Goal: Contribute content: Add original content to the website for others to see

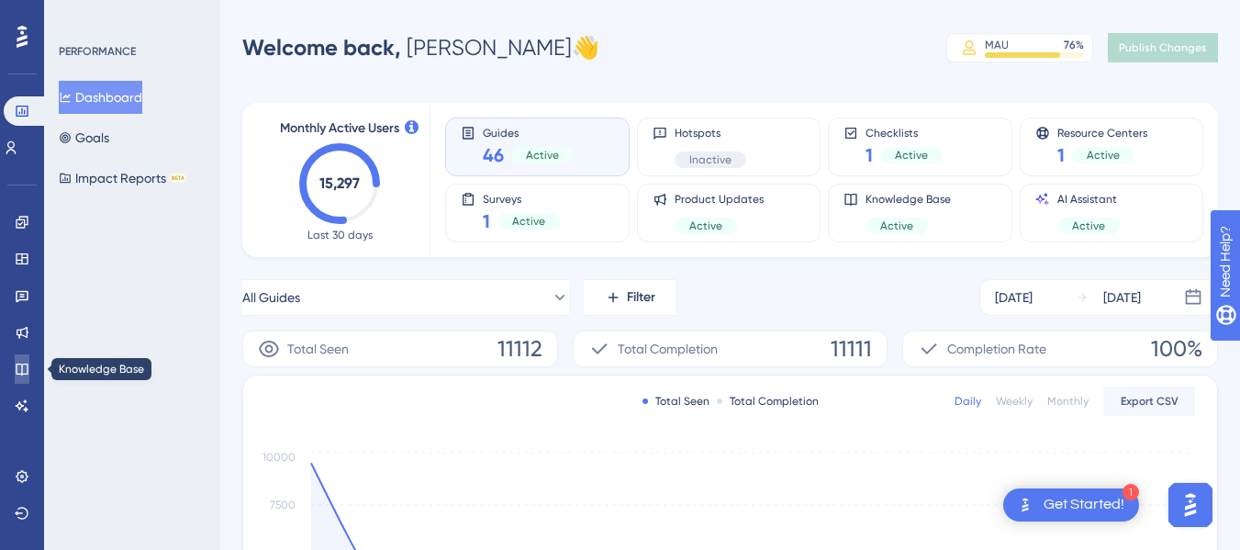
click at [25, 374] on icon at bounding box center [22, 369] width 12 height 12
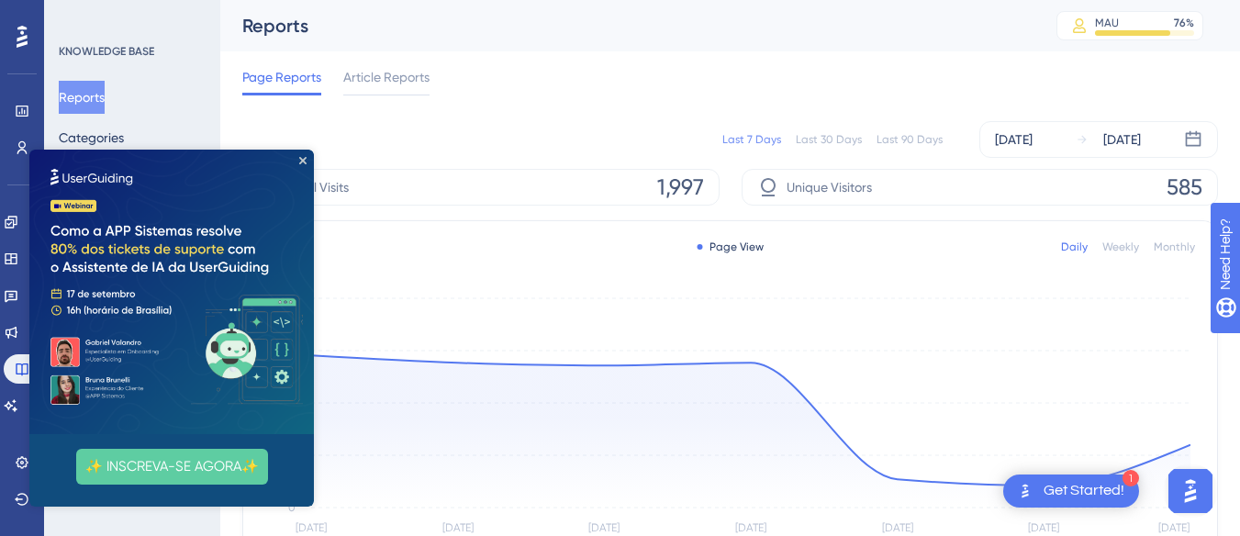
click at [299, 166] on img at bounding box center [171, 292] width 284 height 284
click at [306, 163] on icon "Close Preview" at bounding box center [302, 160] width 7 height 7
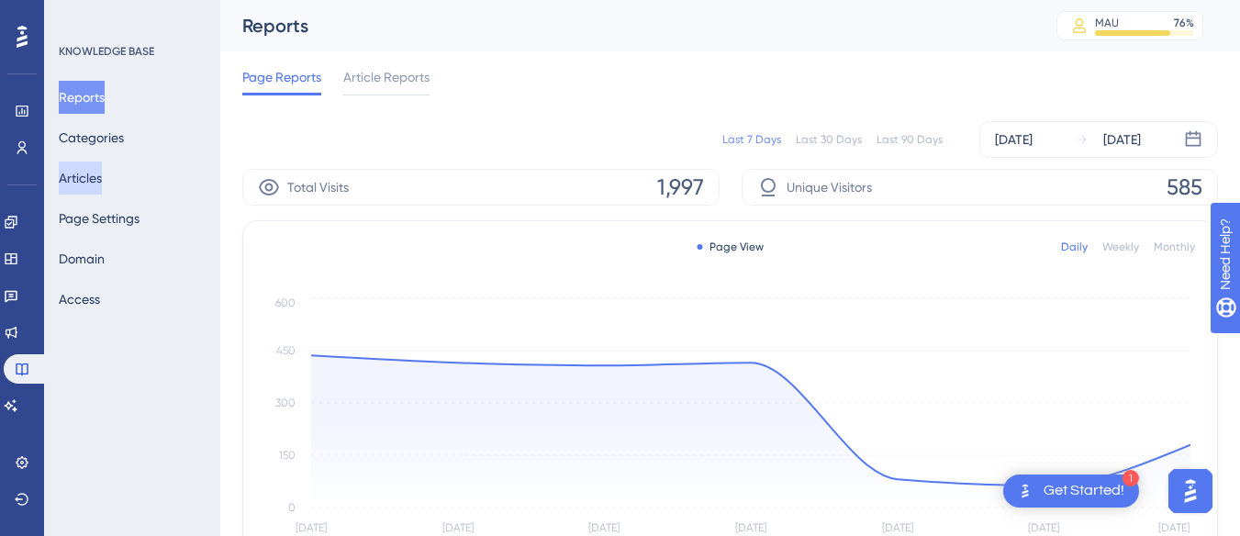
click at [102, 182] on button "Articles" at bounding box center [80, 178] width 43 height 33
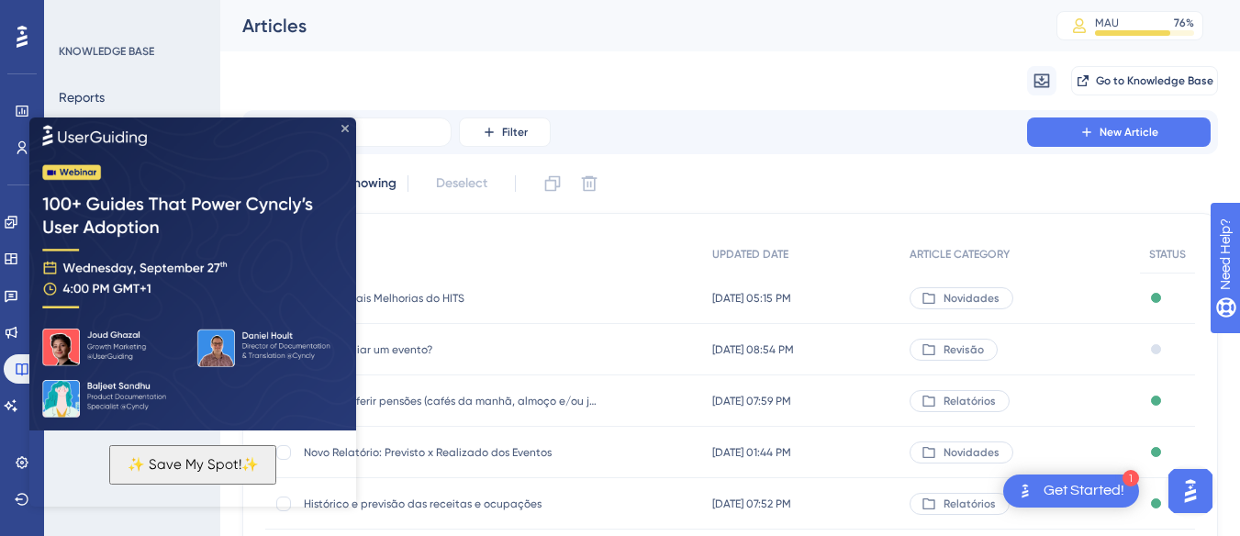
click at [348, 130] on icon "Close Preview" at bounding box center [344, 127] width 7 height 7
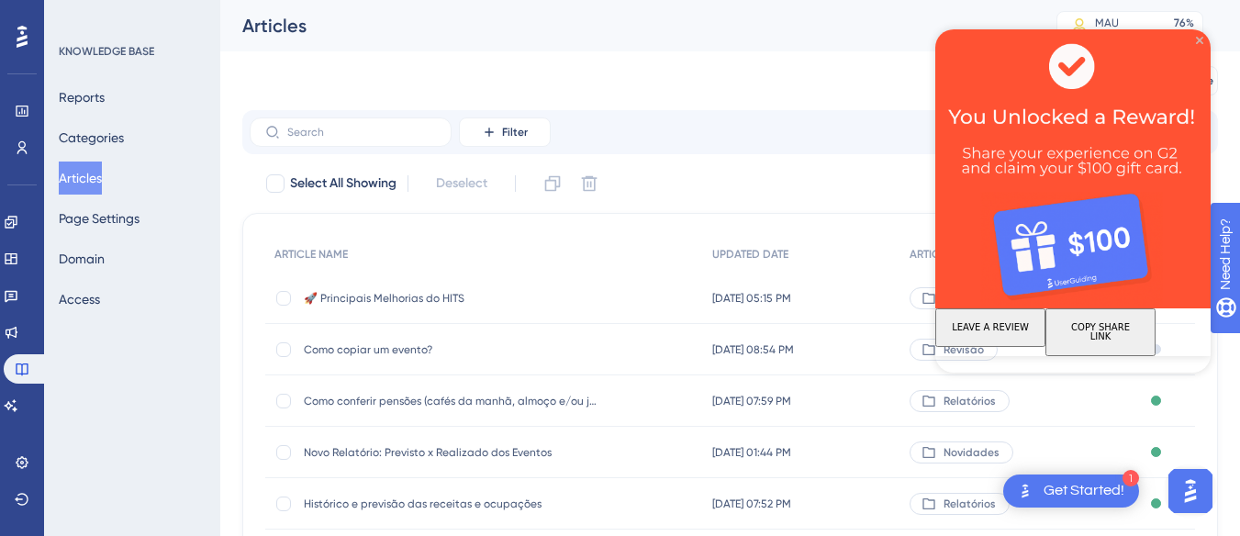
click at [1199, 40] on icon "Close Preview" at bounding box center [1199, 40] width 7 height 7
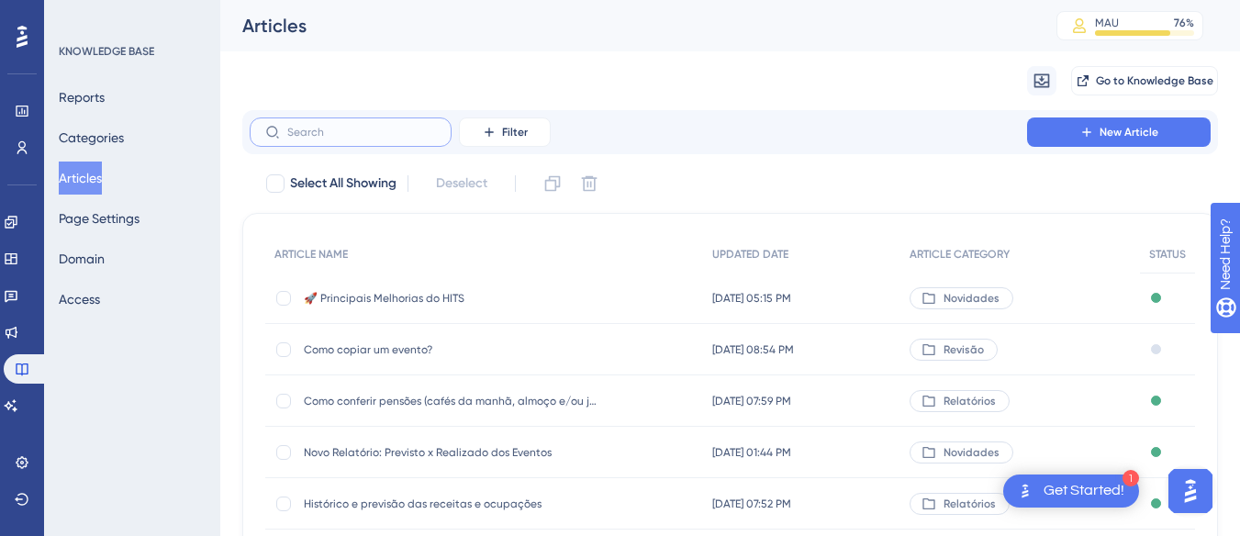
click at [361, 137] on input "text" at bounding box center [361, 132] width 149 height 13
click at [352, 133] on input "text" at bounding box center [361, 132] width 149 height 13
paste input "Integração - HITS x Maquininha Stone"
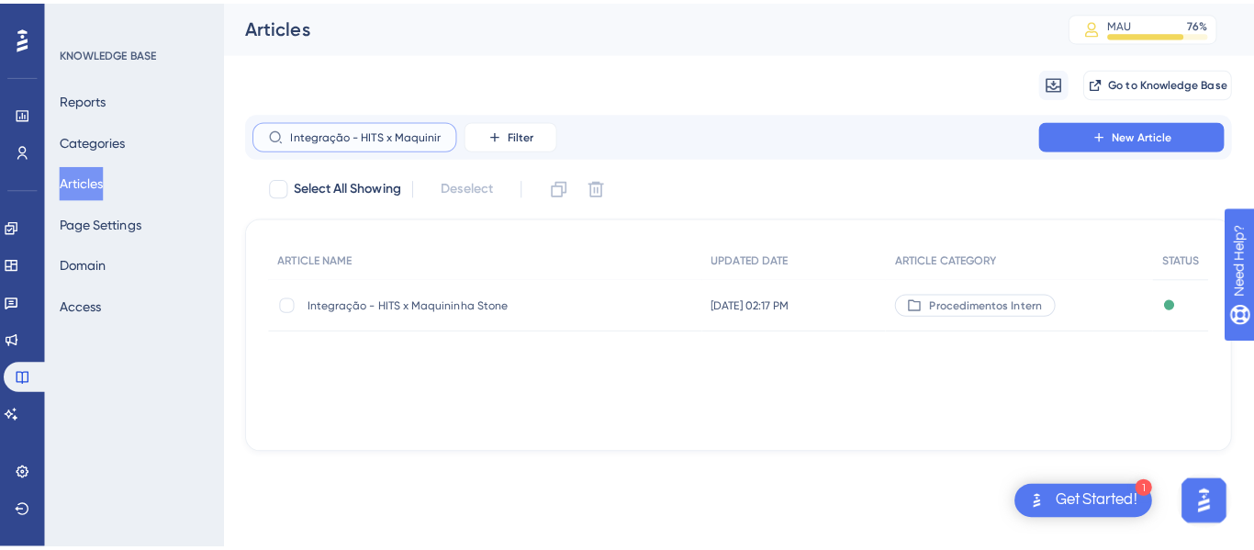
scroll to position [0, 43]
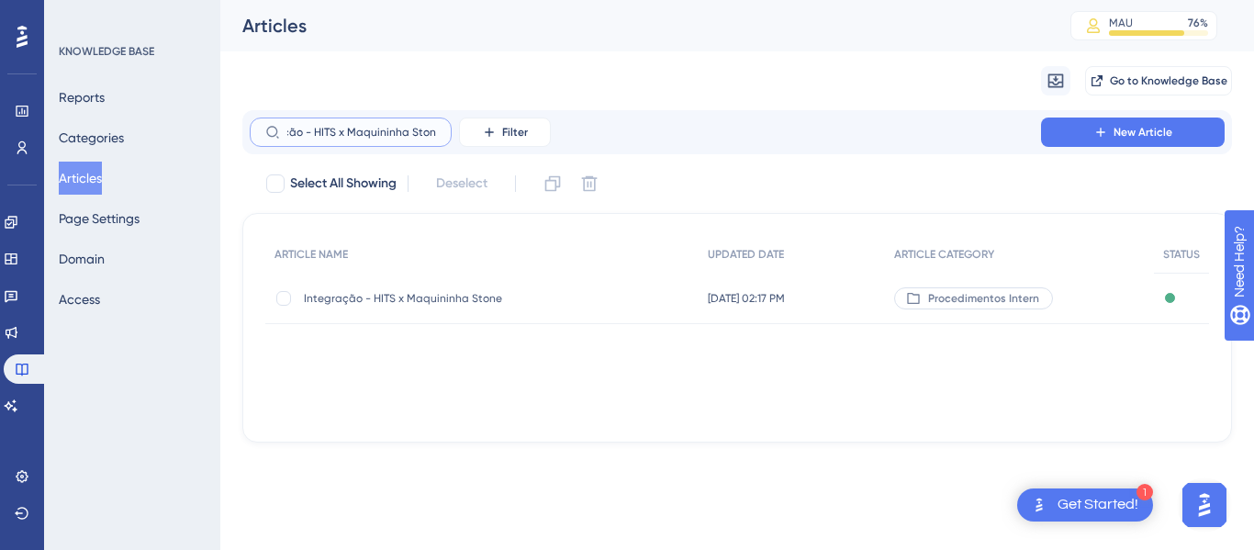
type input "Integração - HITS x Maquininha Stone"
click at [454, 295] on span "Integração - HITS x Maquininha Stone" at bounding box center [451, 298] width 294 height 15
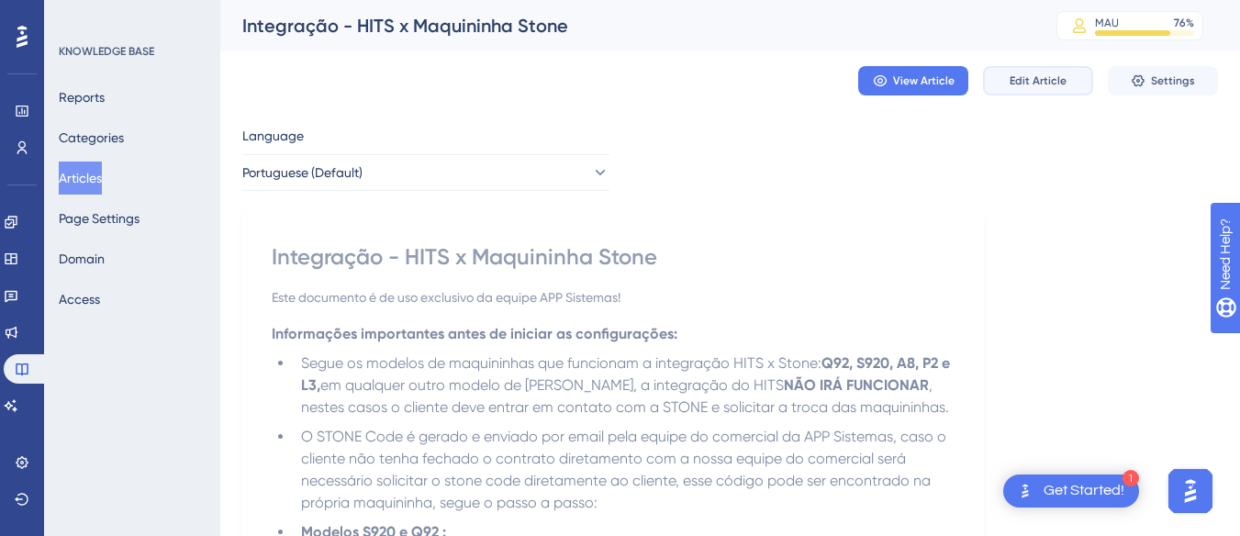
click at [1034, 89] on button "Edit Article" at bounding box center [1038, 80] width 110 height 29
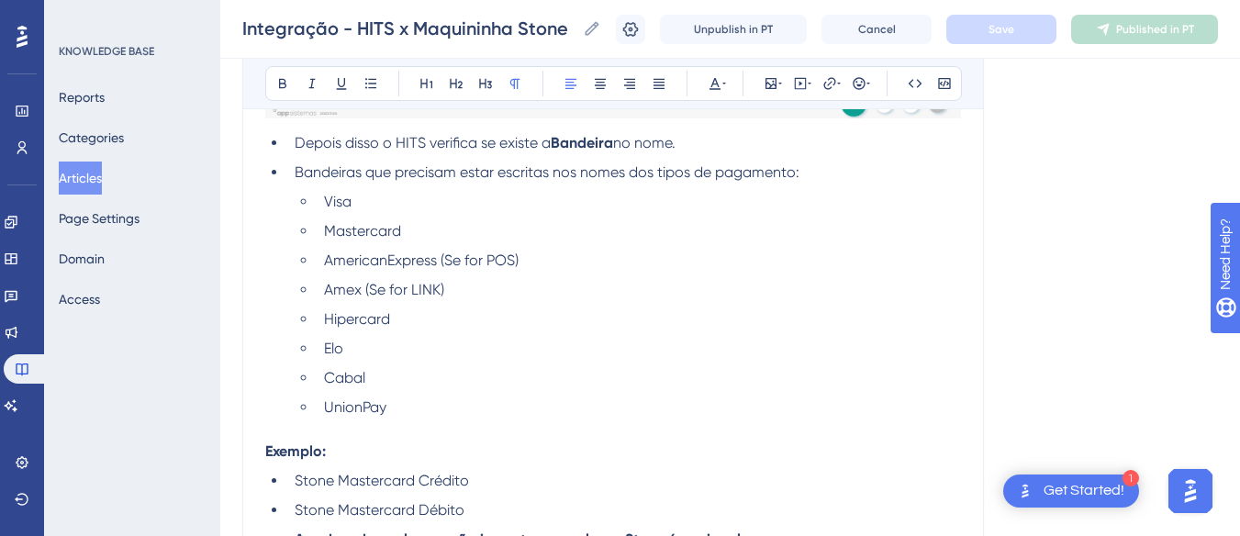
scroll to position [7671, 0]
click at [552, 264] on li "AmericanExpress (Se for POS)" at bounding box center [639, 263] width 644 height 22
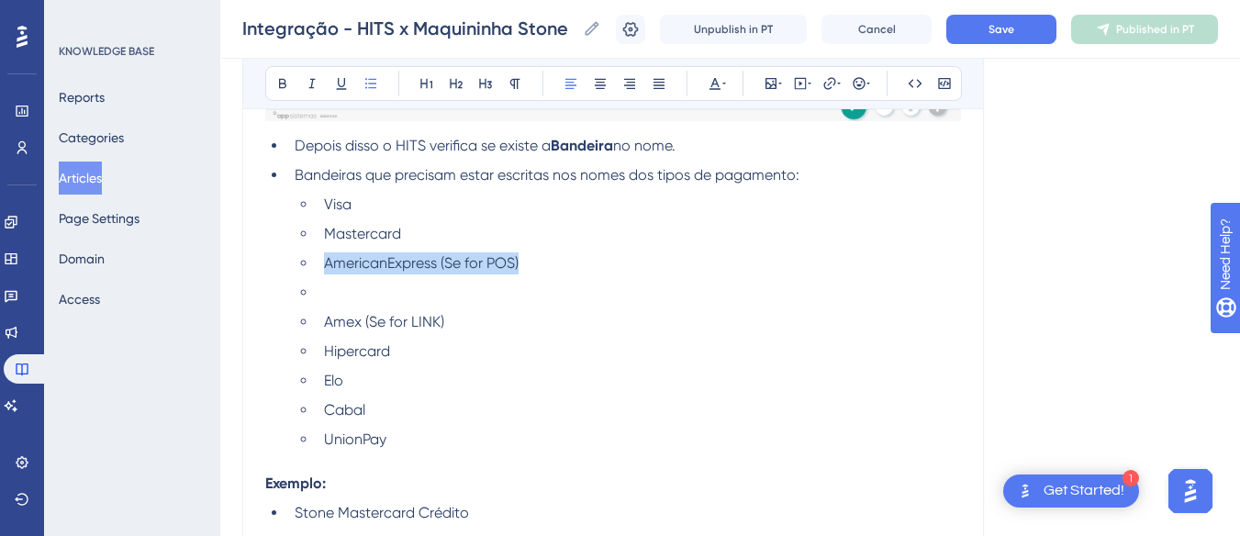
drag, startPoint x: 535, startPoint y: 261, endPoint x: 329, endPoint y: 266, distance: 206.6
click at [329, 266] on li "AmericanExpress (Se for POS)" at bounding box center [639, 263] width 644 height 22
copy span "AmericanExpress (Se for POS)"
click at [343, 292] on li at bounding box center [639, 293] width 644 height 22
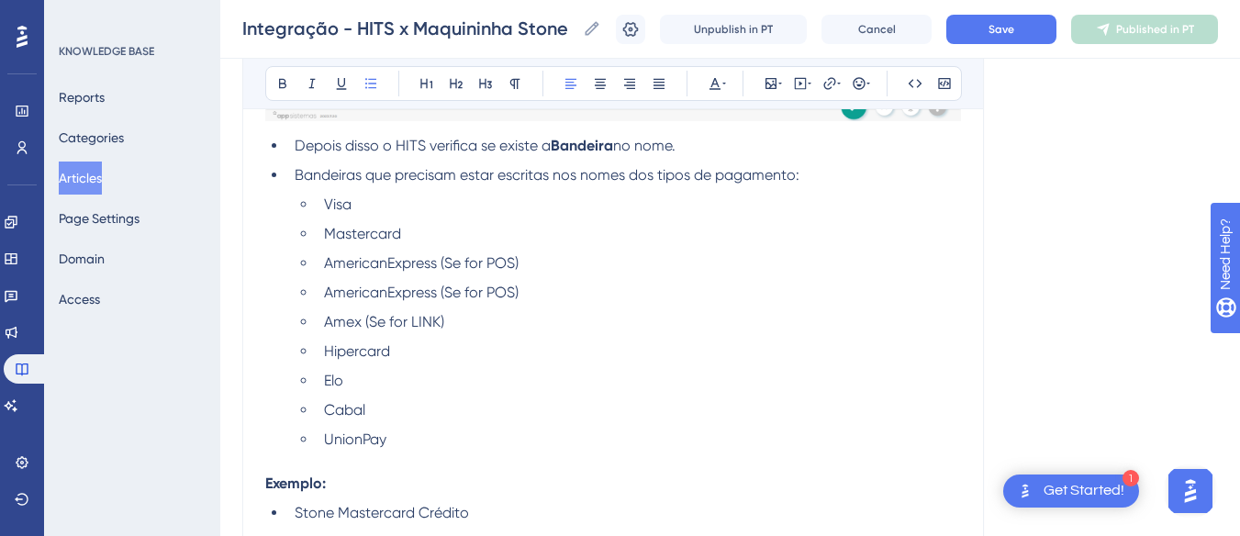
click at [388, 293] on span "AmericanExpress (Se for POS)" at bounding box center [421, 292] width 195 height 17
click at [519, 292] on span "American Express (Se for POS)" at bounding box center [423, 292] width 198 height 17
drag, startPoint x: 496, startPoint y: 296, endPoint x: 327, endPoint y: 303, distance: 169.9
click at [327, 303] on li "American Express (Se for POS - com espaço)" at bounding box center [639, 293] width 644 height 22
copy span "American Express (Se for POS - com espaço)"
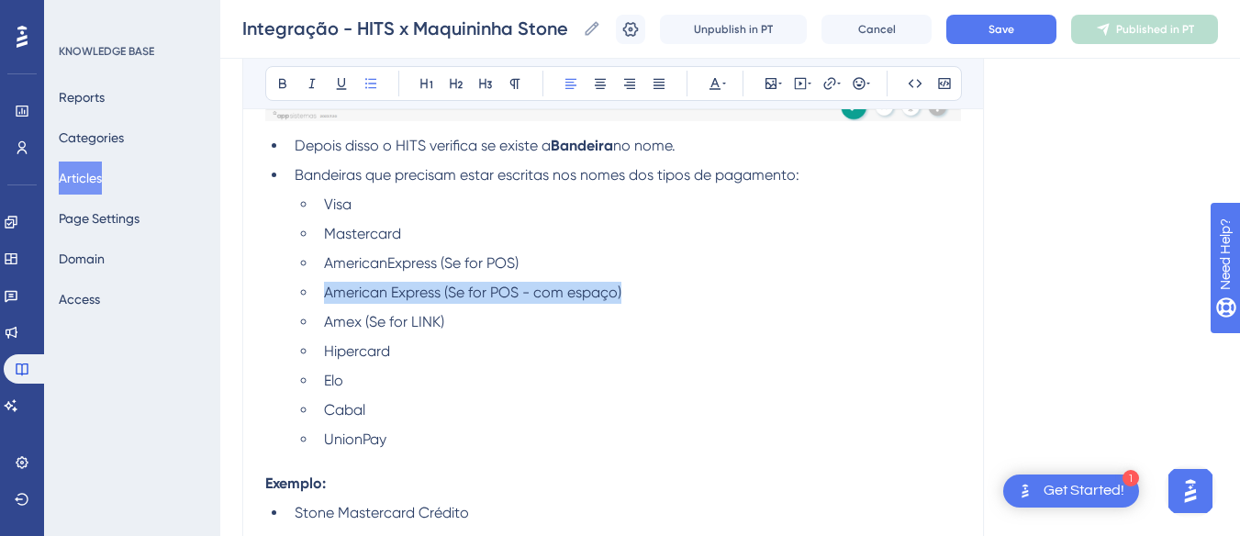
click at [410, 296] on span "American Express (Se for POS - com espaço)" at bounding box center [472, 292] width 297 height 17
click at [697, 333] on li "Amex (Se for LINK)" at bounding box center [639, 322] width 644 height 22
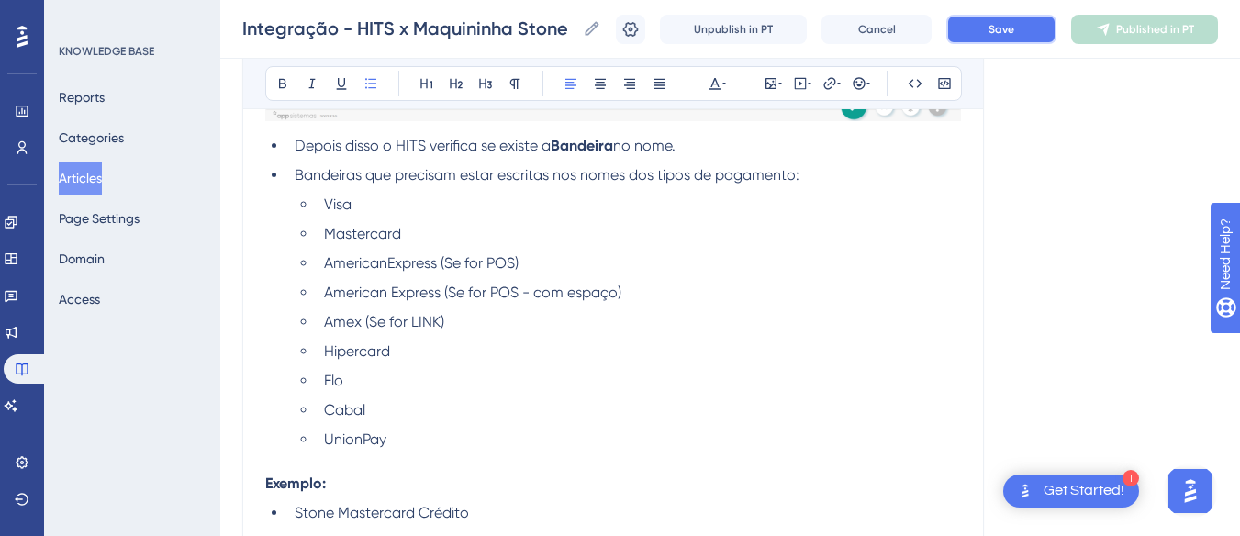
click at [1000, 36] on button "Save" at bounding box center [1001, 29] width 110 height 29
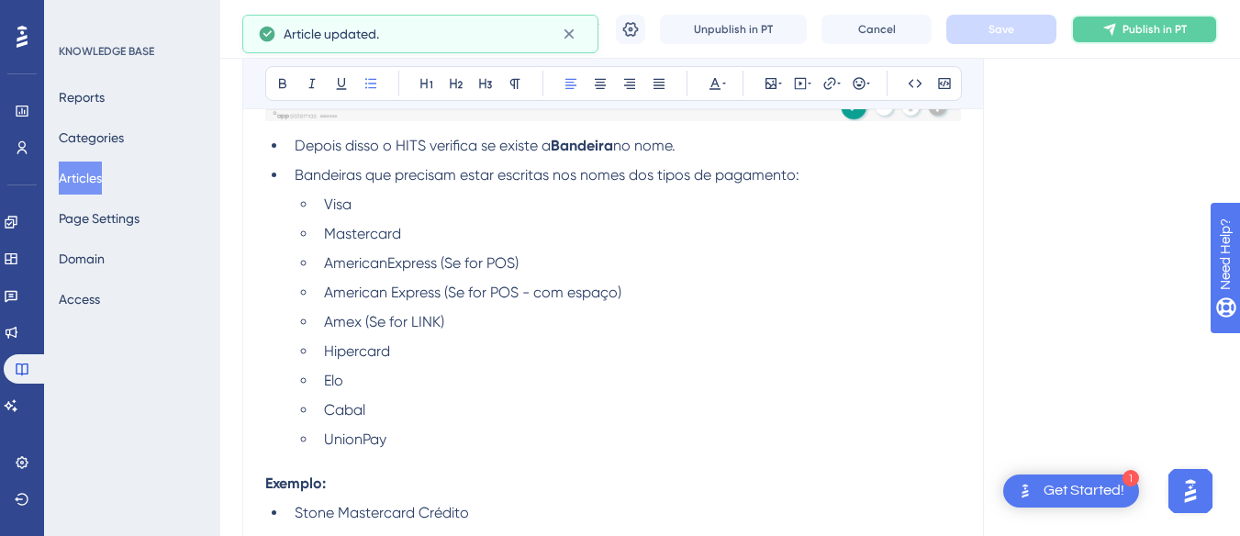
click at [1153, 33] on span "Publish in PT" at bounding box center [1154, 29] width 64 height 15
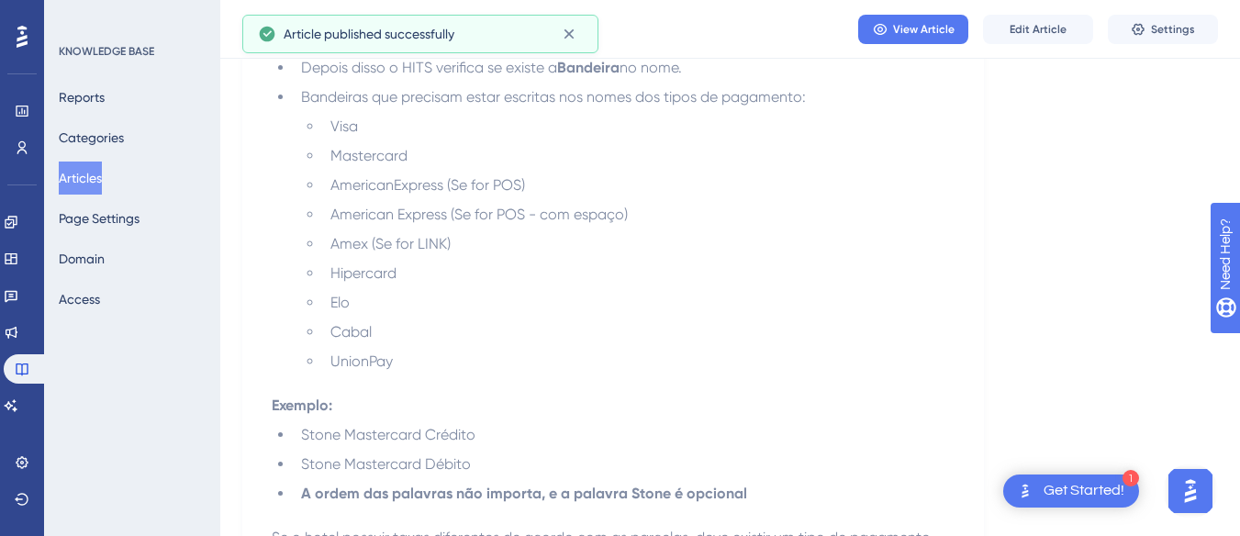
click at [99, 178] on button "Articles" at bounding box center [80, 178] width 43 height 33
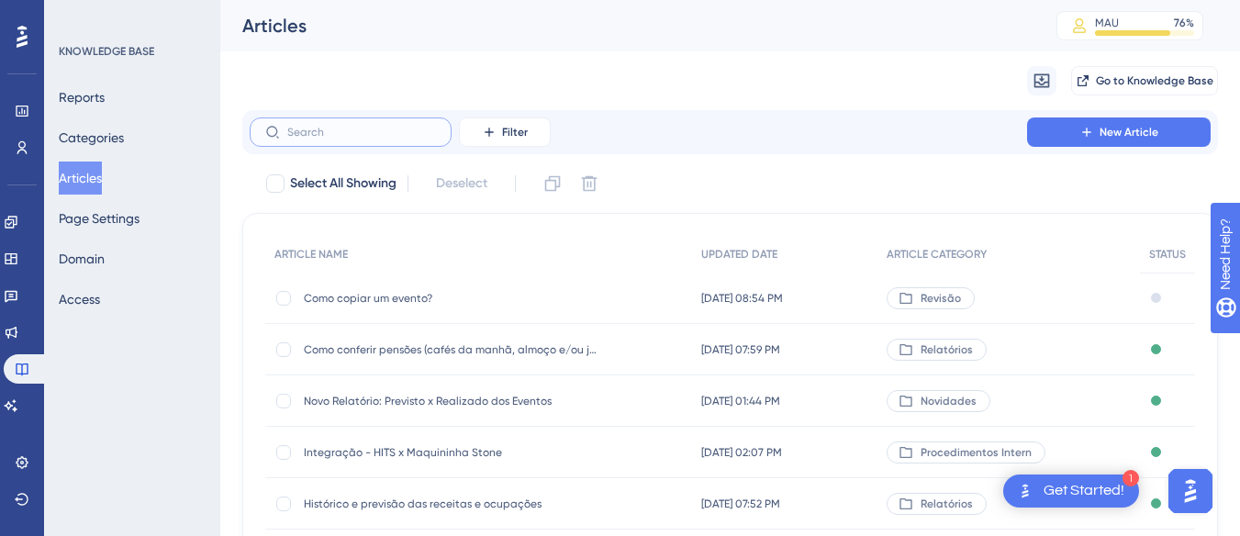
click at [342, 128] on input "text" at bounding box center [361, 132] width 149 height 13
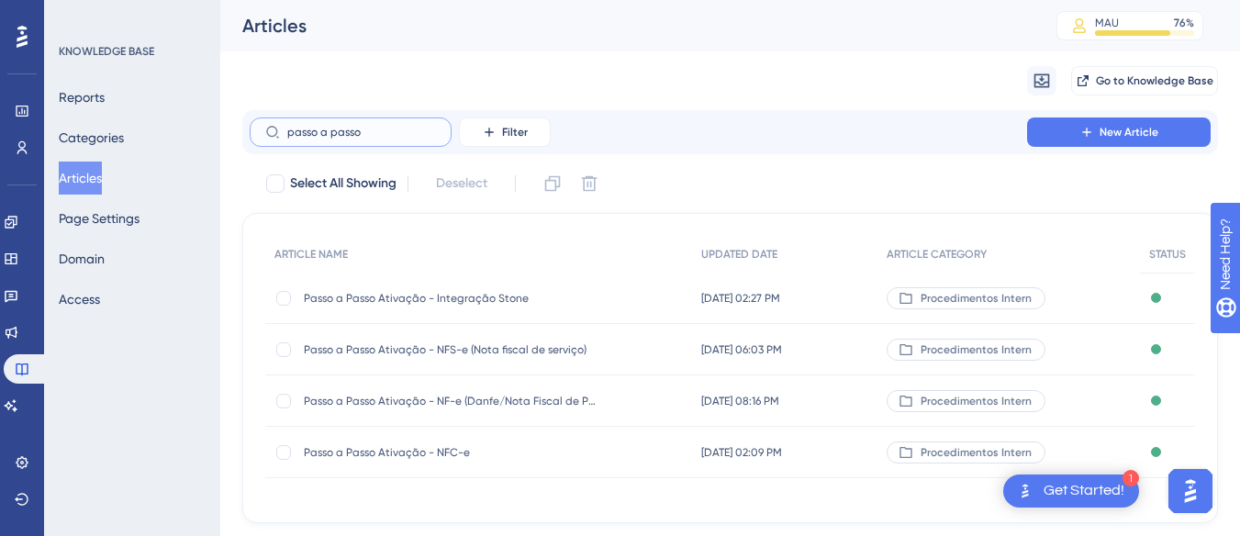
type input "passo a passo"
click at [523, 305] on span "Passo a Passo Ativação - Integração Stone" at bounding box center [451, 298] width 294 height 15
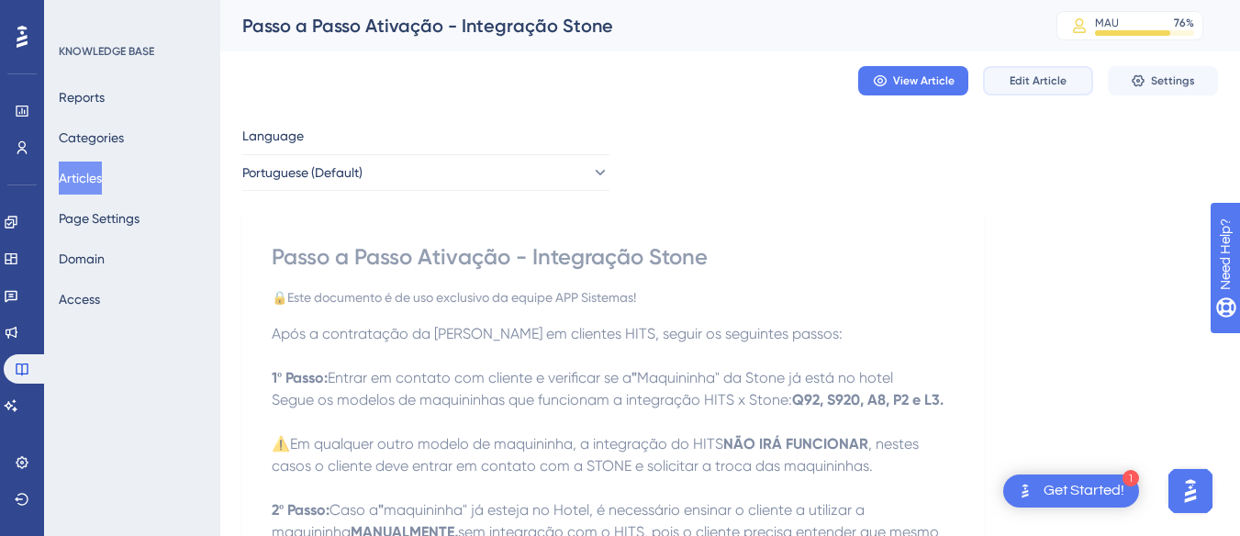
click at [1043, 87] on span "Edit Article" at bounding box center [1037, 80] width 57 height 15
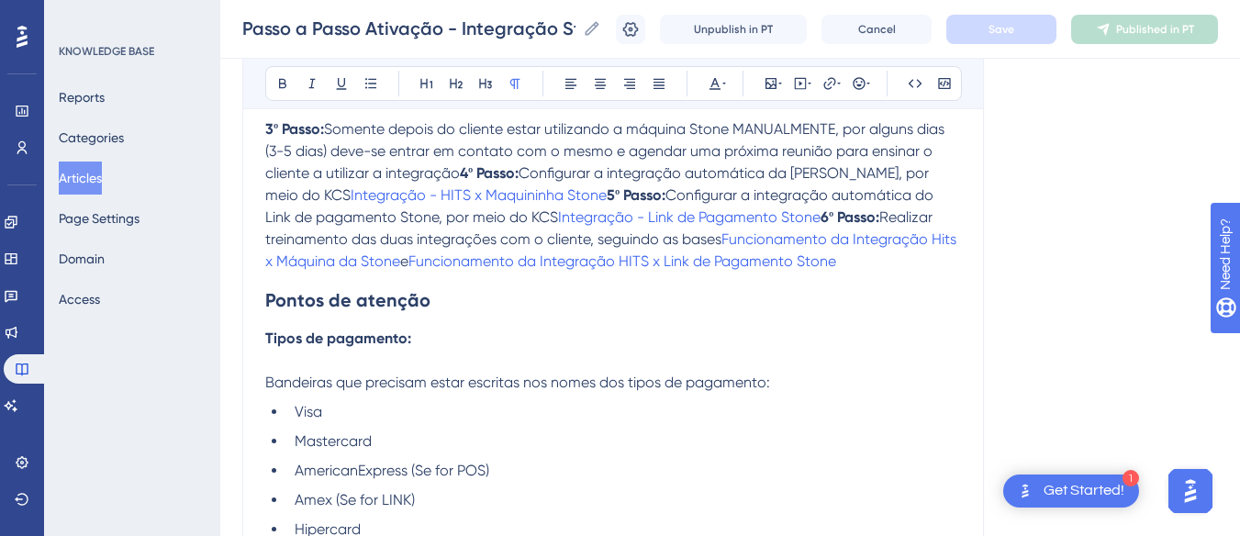
scroll to position [741, 0]
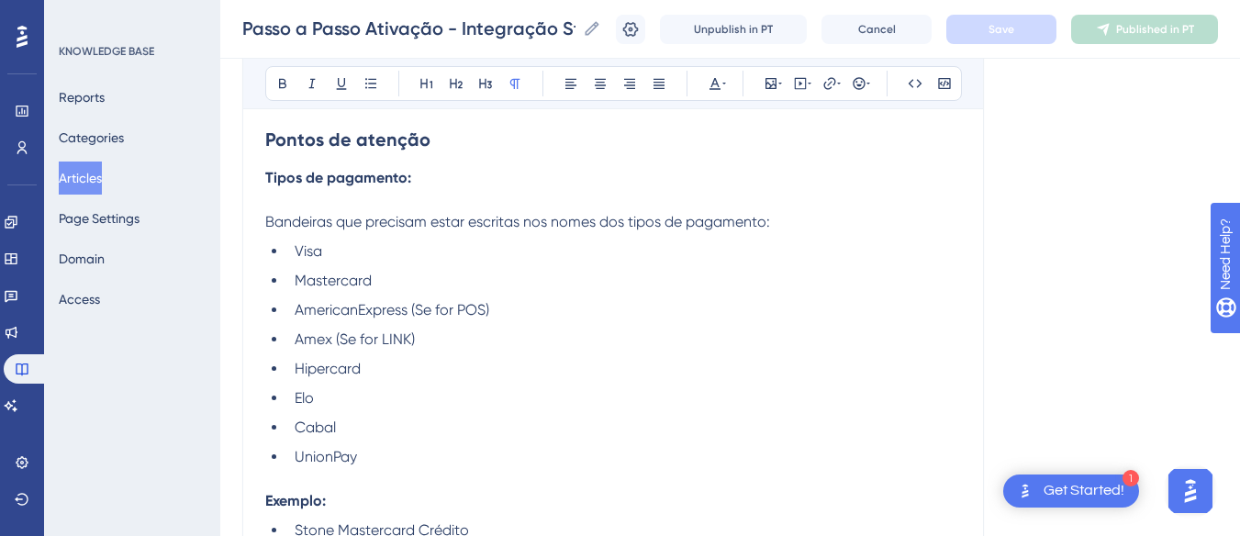
click at [508, 306] on li "AmericanExpress (Se for POS)" at bounding box center [624, 310] width 674 height 22
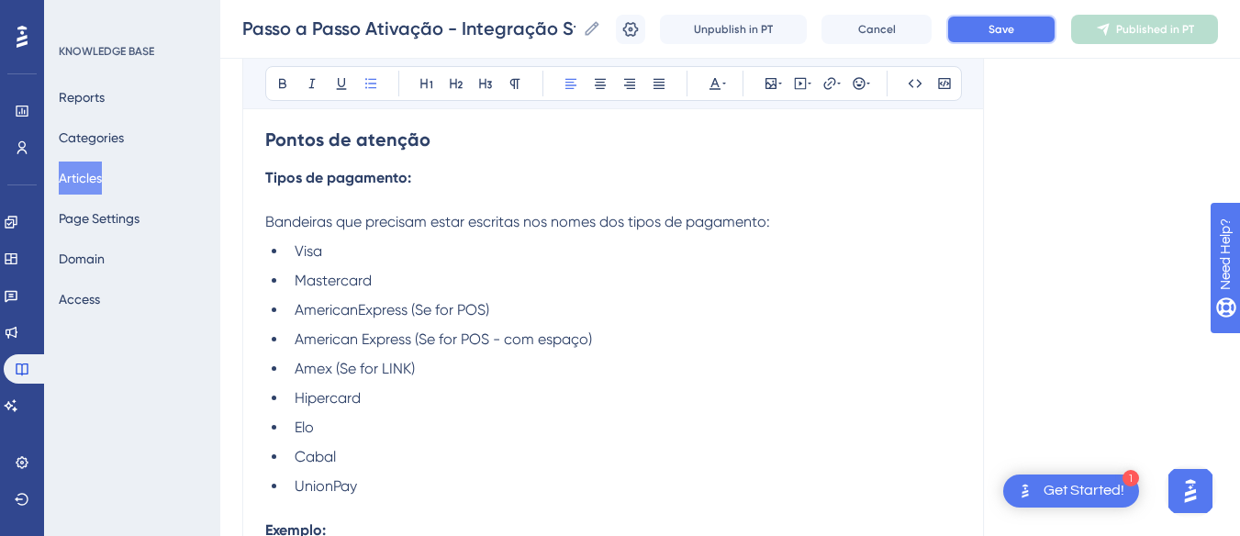
click at [1032, 35] on button "Save" at bounding box center [1001, 29] width 110 height 29
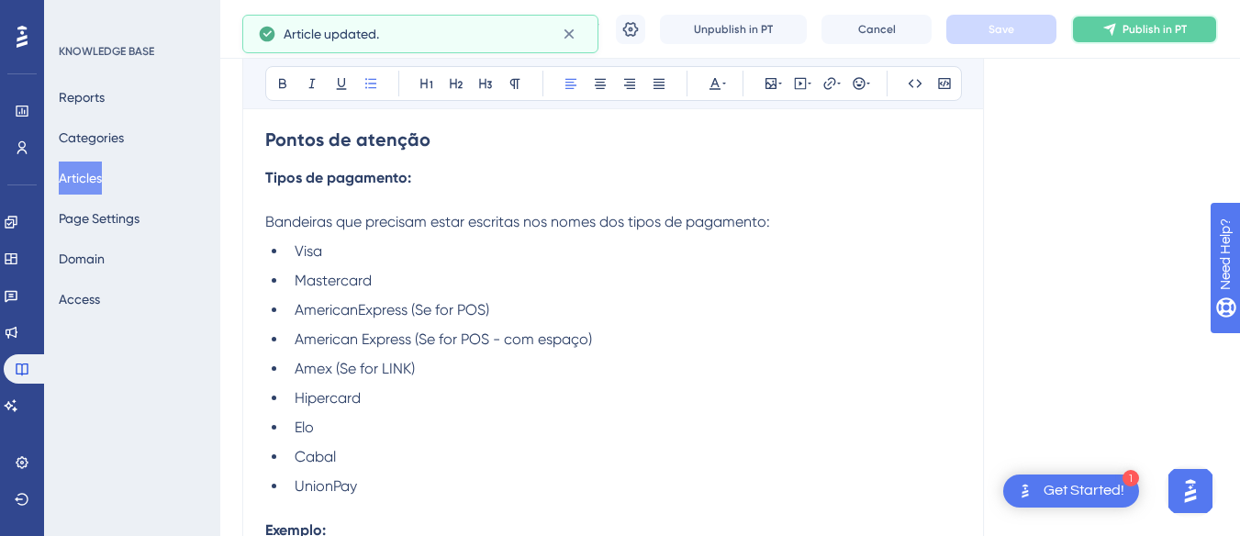
click at [1161, 39] on button "Publish in PT" at bounding box center [1144, 29] width 147 height 29
